Goal: Complete application form

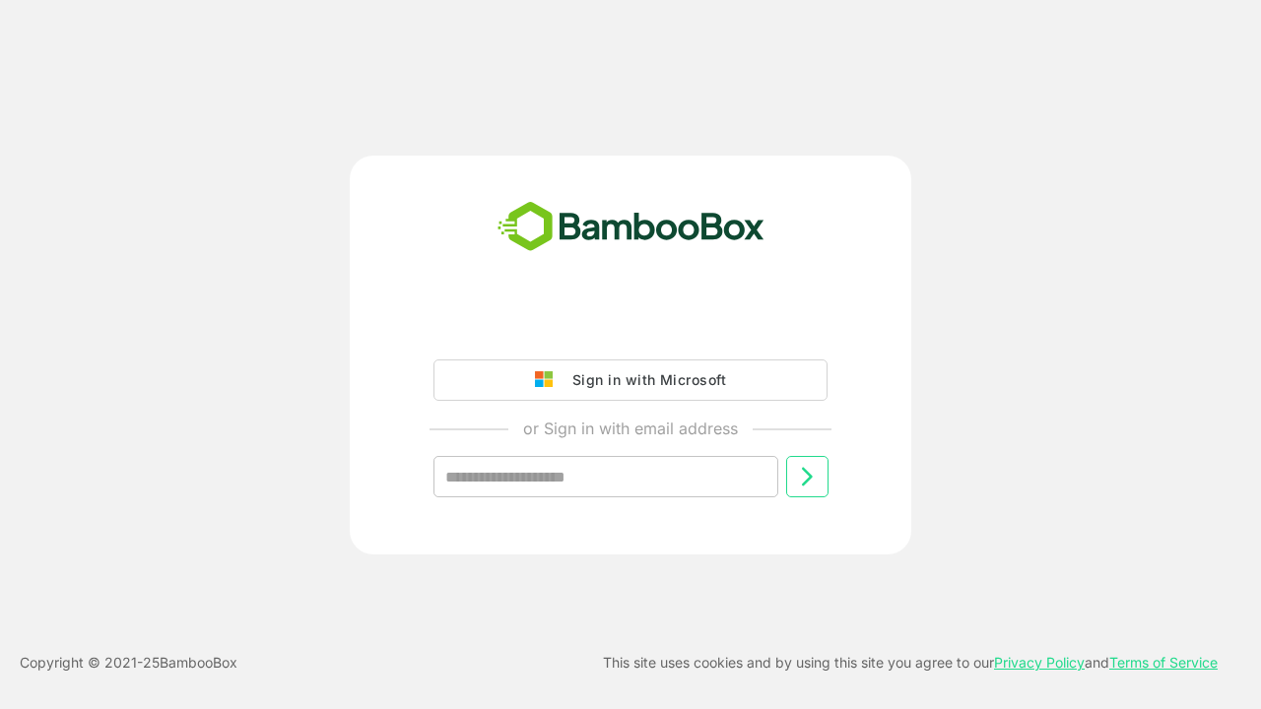
type input "**********"
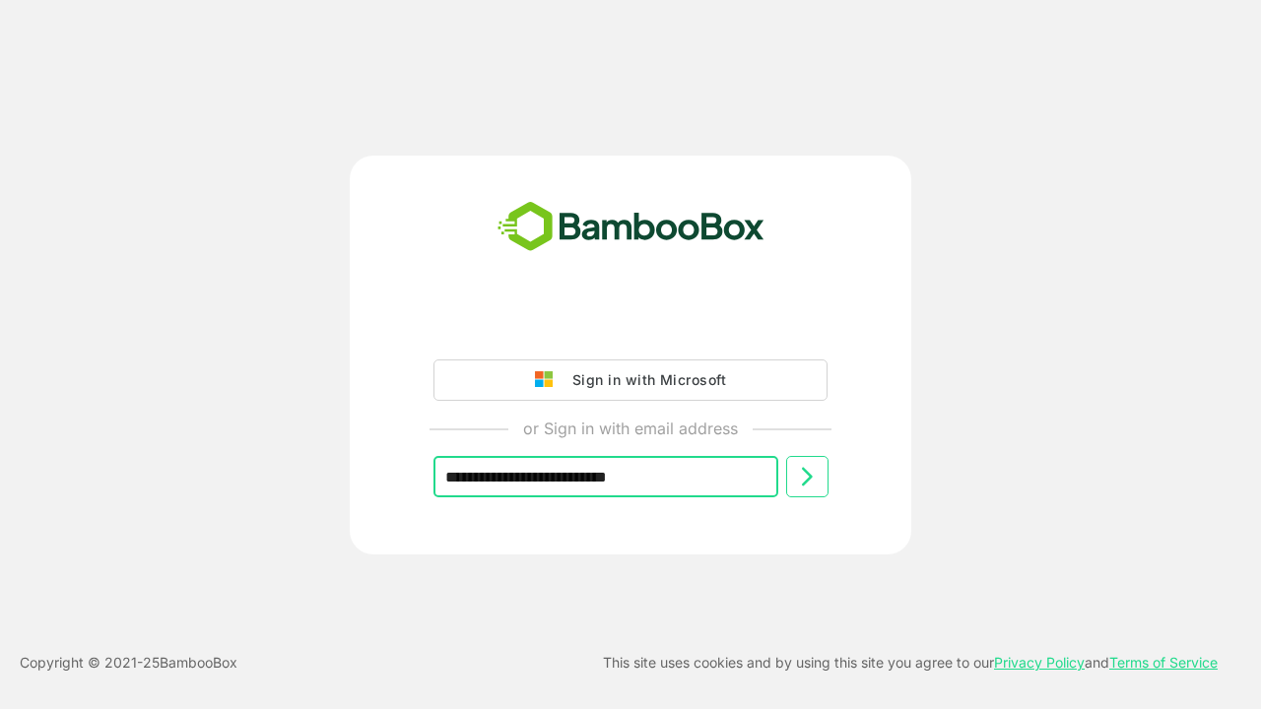
click at [807, 477] on icon at bounding box center [807, 477] width 24 height 24
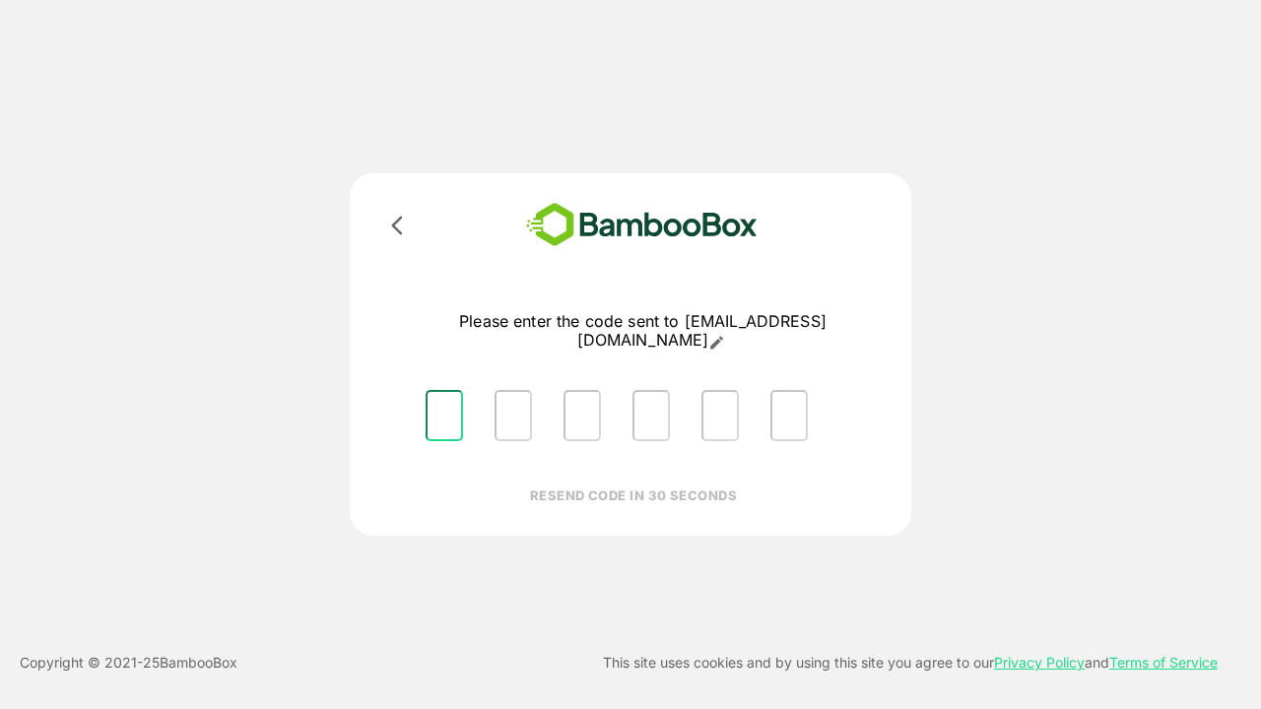
type input "*"
